Goal: Task Accomplishment & Management: Manage account settings

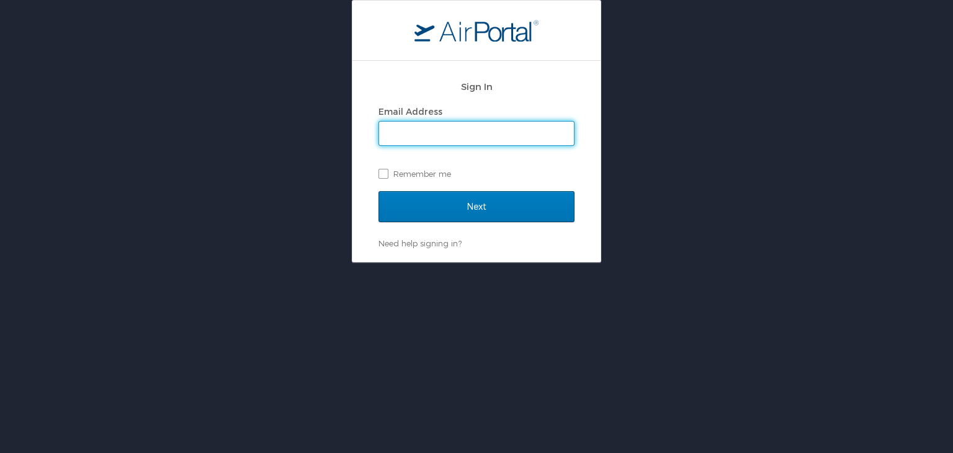
type input "[EMAIL_ADDRESS][DOMAIN_NAME]"
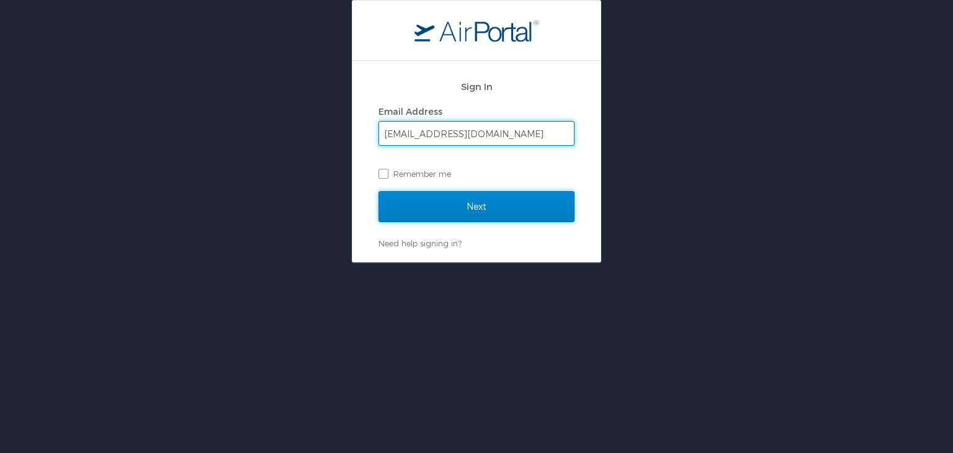
click at [481, 206] on input "Next" at bounding box center [476, 206] width 196 height 31
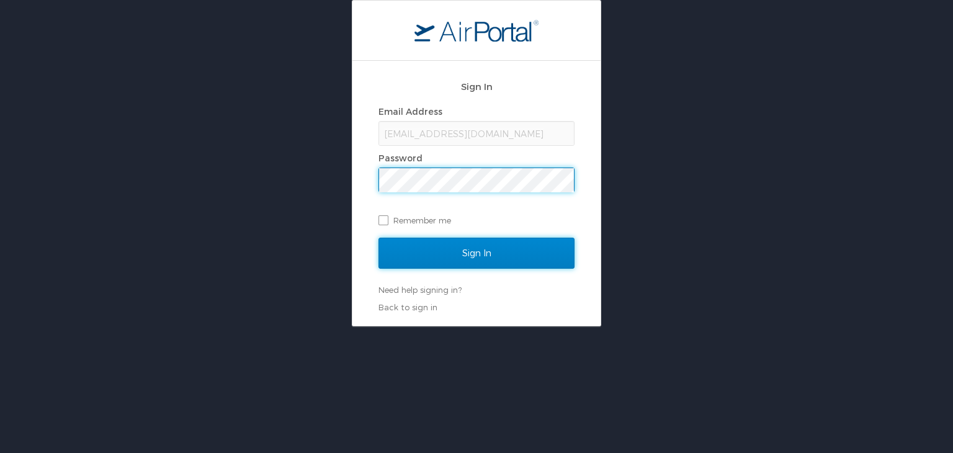
click at [479, 248] on input "Sign In" at bounding box center [476, 253] width 196 height 31
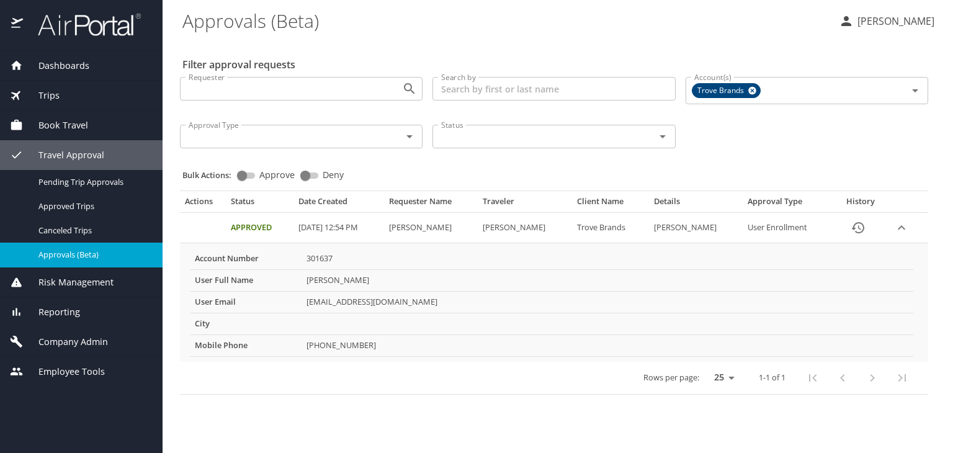
click at [246, 176] on input "Approve" at bounding box center [242, 175] width 45 height 15
checkbox input "true"
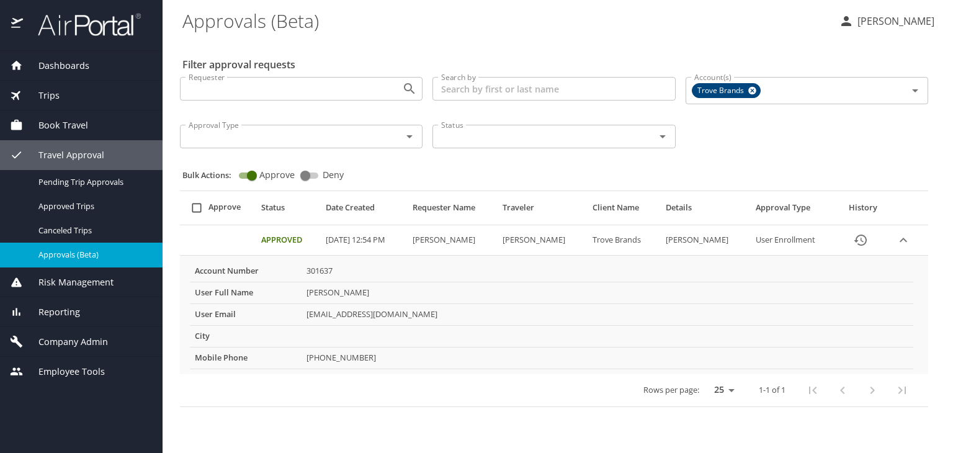
click at [196, 207] on input "select all approval requests" at bounding box center [197, 208] width 24 height 24
checkbox input "false"
